Goal: Task Accomplishment & Management: Manage account settings

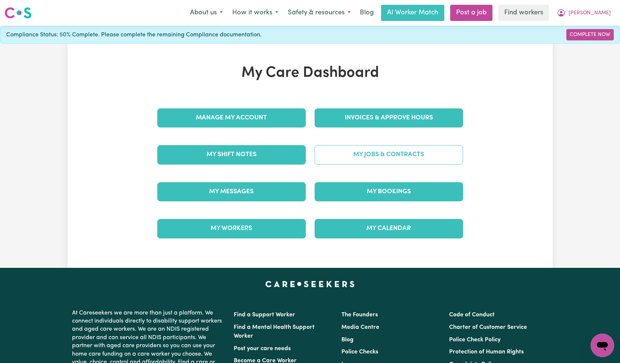
click at [377, 158] on link "My Jobs & Contracts" at bounding box center [388, 154] width 148 height 19
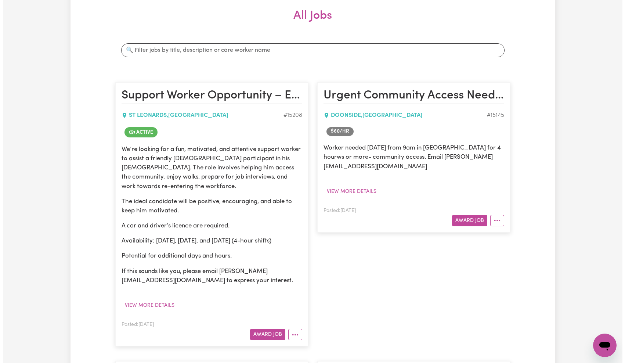
scroll to position [175, 0]
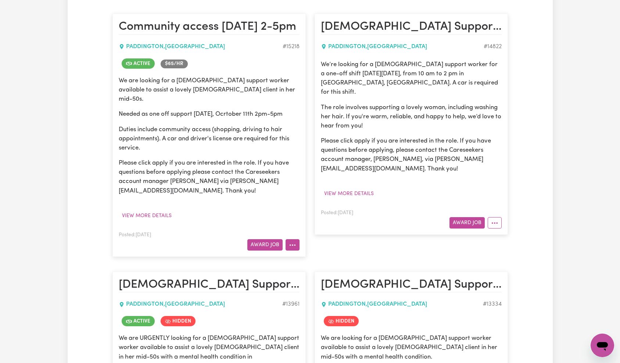
click at [296, 239] on button "More options" at bounding box center [292, 244] width 14 height 11
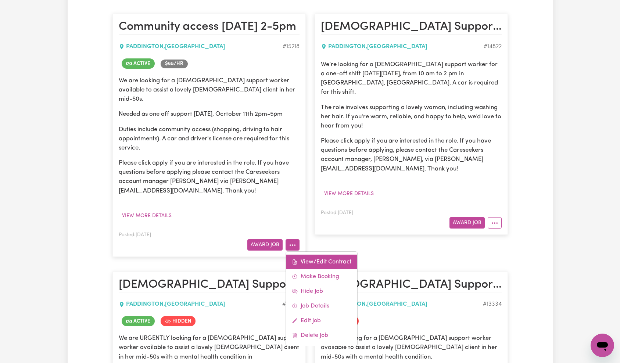
click at [306, 255] on link "View/Edit Contract" at bounding box center [321, 262] width 71 height 15
select select "[DATE]"
select select "COMMUNITY_ACCESS"
select select "ONE"
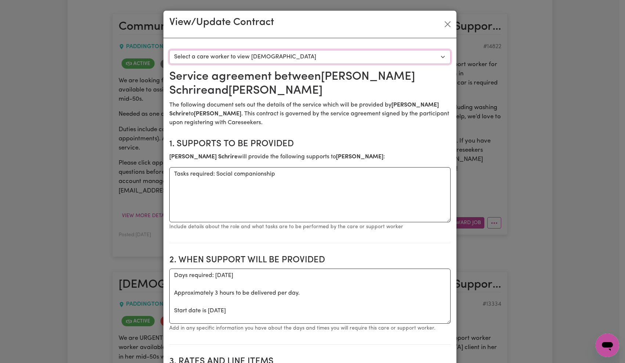
click at [259, 58] on select "Select a care worker to view [DEMOGRAPHIC_DATA] #10679 - [PERSON_NAME] (contrac…" at bounding box center [309, 57] width 281 height 14
select select "10291"
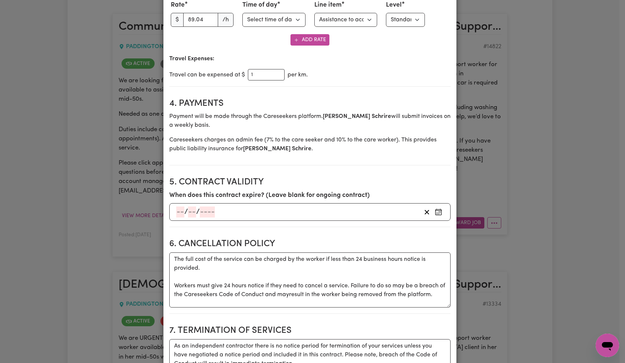
scroll to position [372, 0]
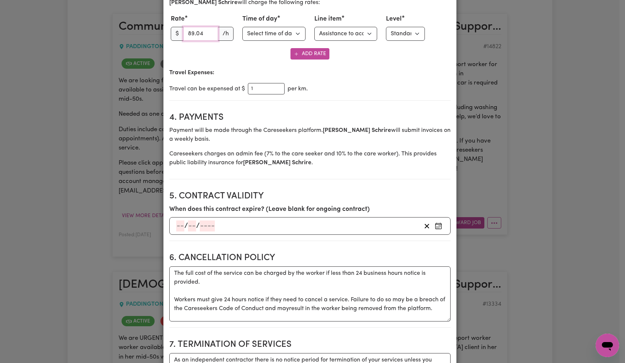
click at [193, 33] on input "89.04" at bounding box center [200, 34] width 35 height 14
